Goal: Use online tool/utility: Utilize a website feature to perform a specific function

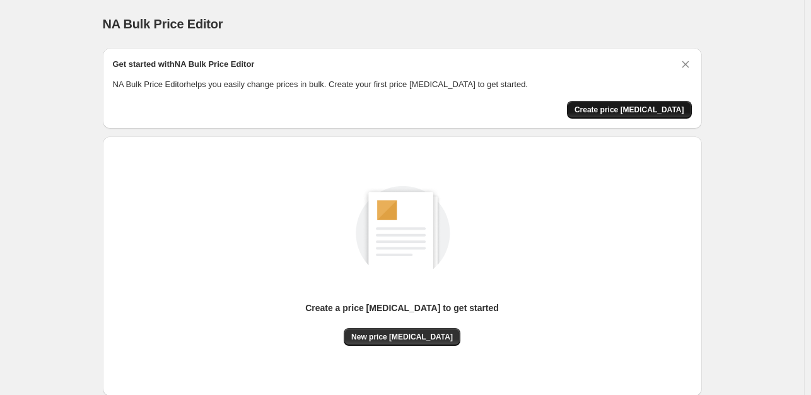
click at [650, 107] on span "Create price [MEDICAL_DATA]" at bounding box center [630, 110] width 110 height 10
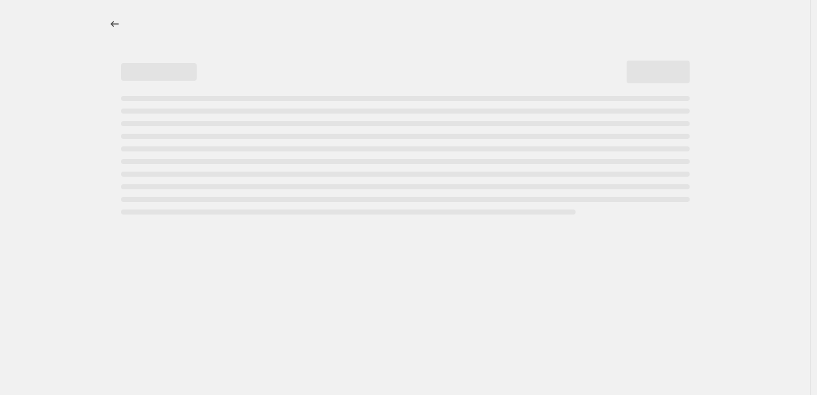
select select "percentage"
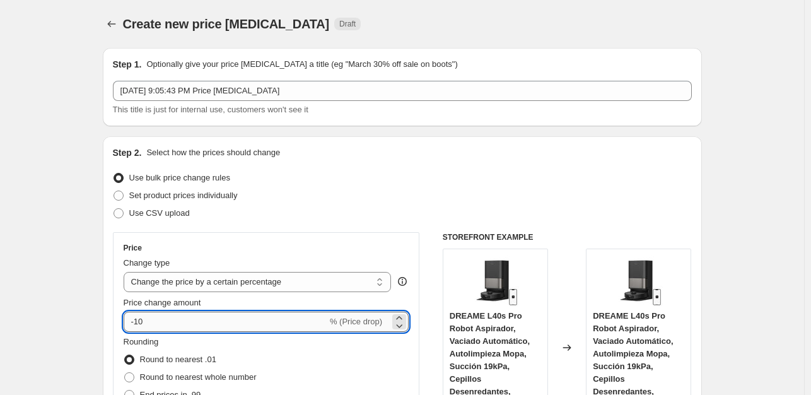
click at [154, 313] on input "-10" at bounding box center [226, 322] width 204 height 20
type input "-1"
type input "-35"
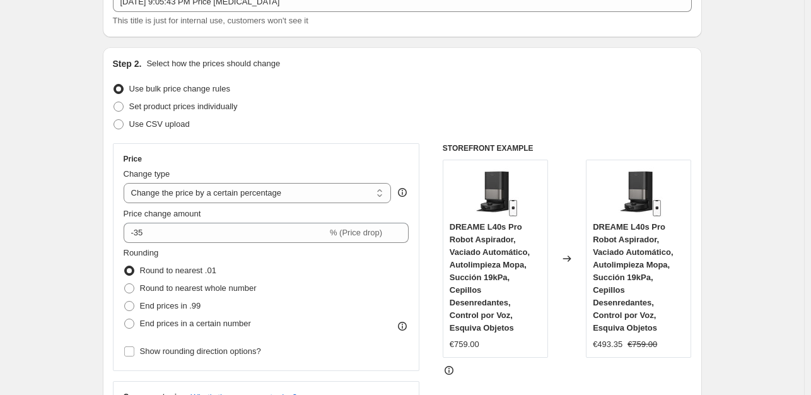
scroll to position [139, 0]
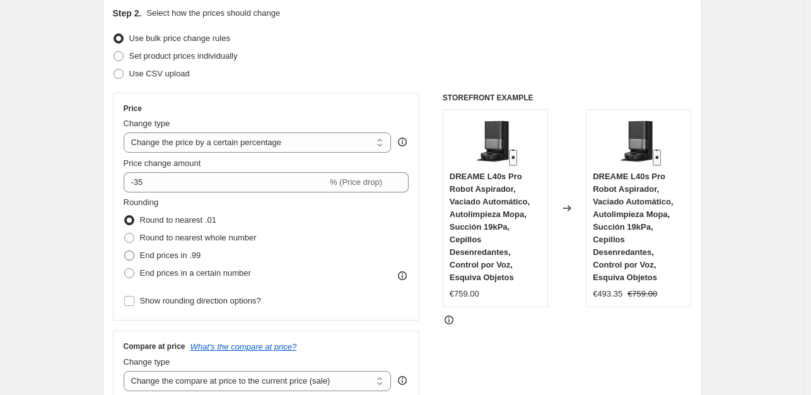
click at [146, 260] on span "End prices in .99" at bounding box center [170, 254] width 61 height 9
click at [125, 251] on input "End prices in .99" at bounding box center [124, 250] width 1 height 1
radio input "true"
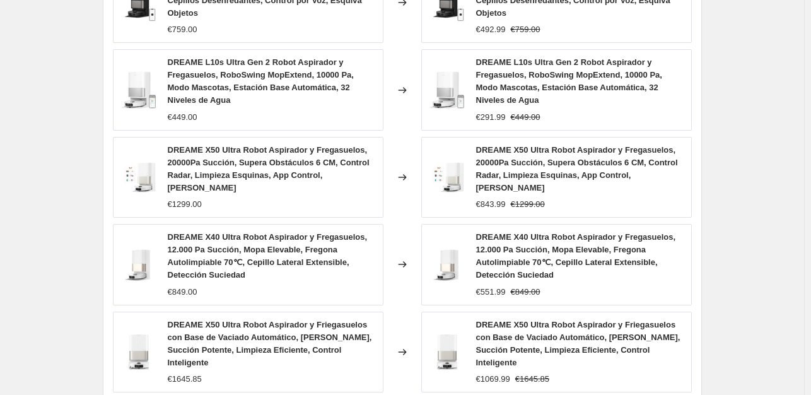
scroll to position [987, 0]
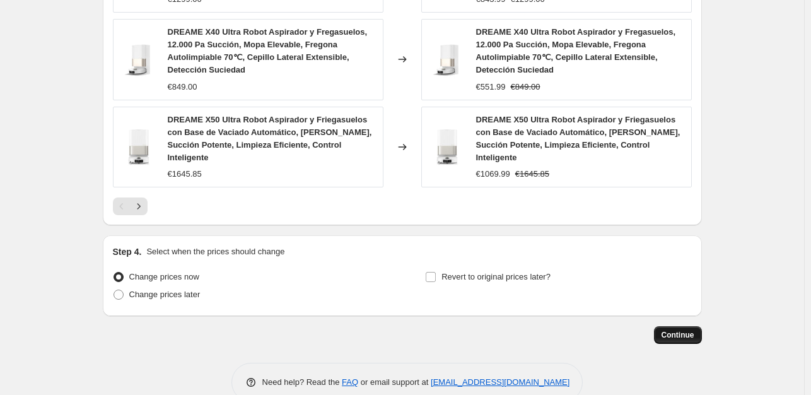
click at [688, 330] on span "Continue" at bounding box center [678, 335] width 33 height 10
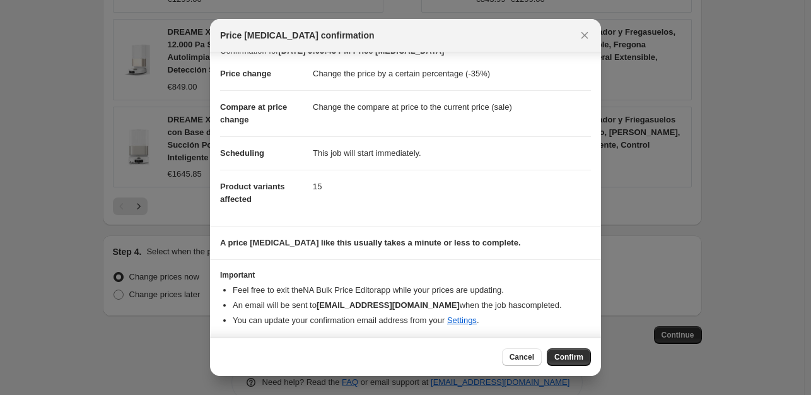
scroll to position [19, 0]
click at [571, 359] on span "Confirm" at bounding box center [568, 357] width 29 height 10
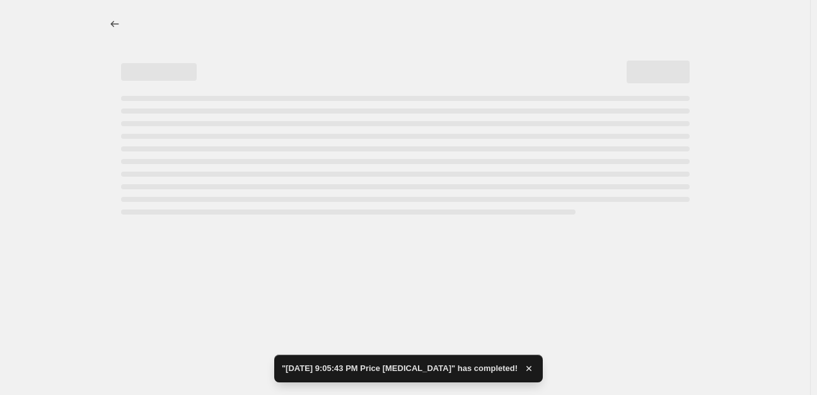
select select "percentage"
